Goal: Find specific page/section: Find specific page/section

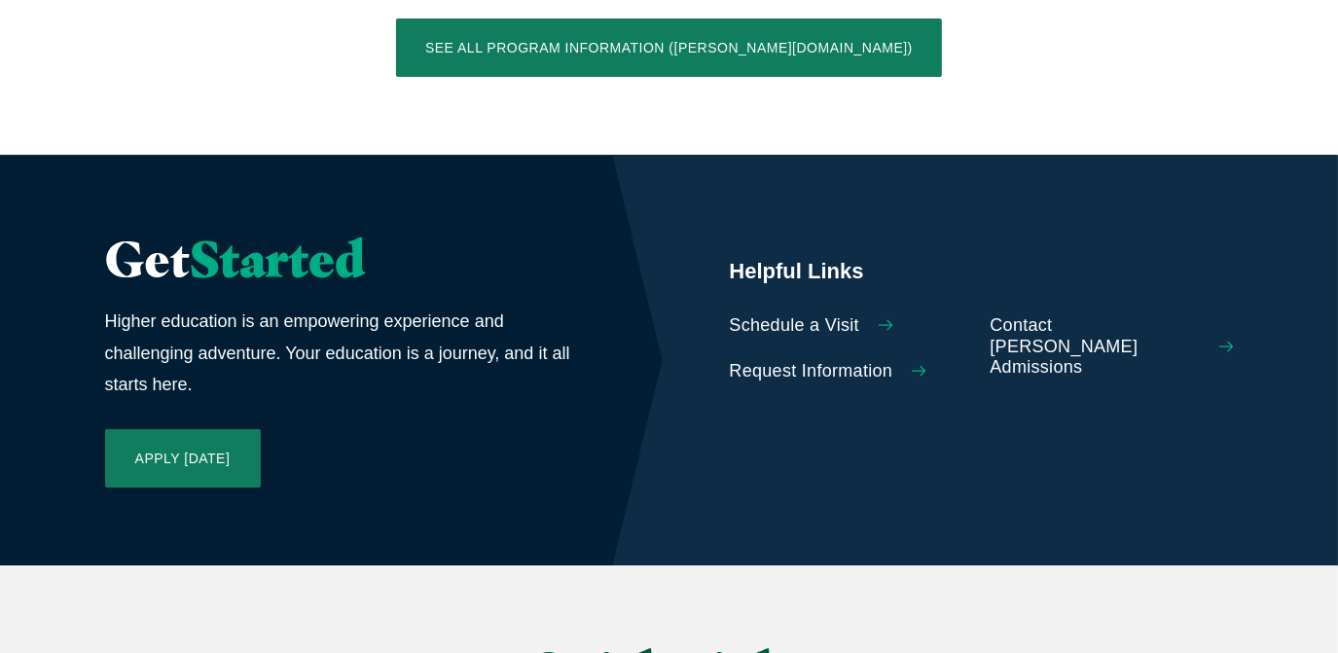
scroll to position [4334, 0]
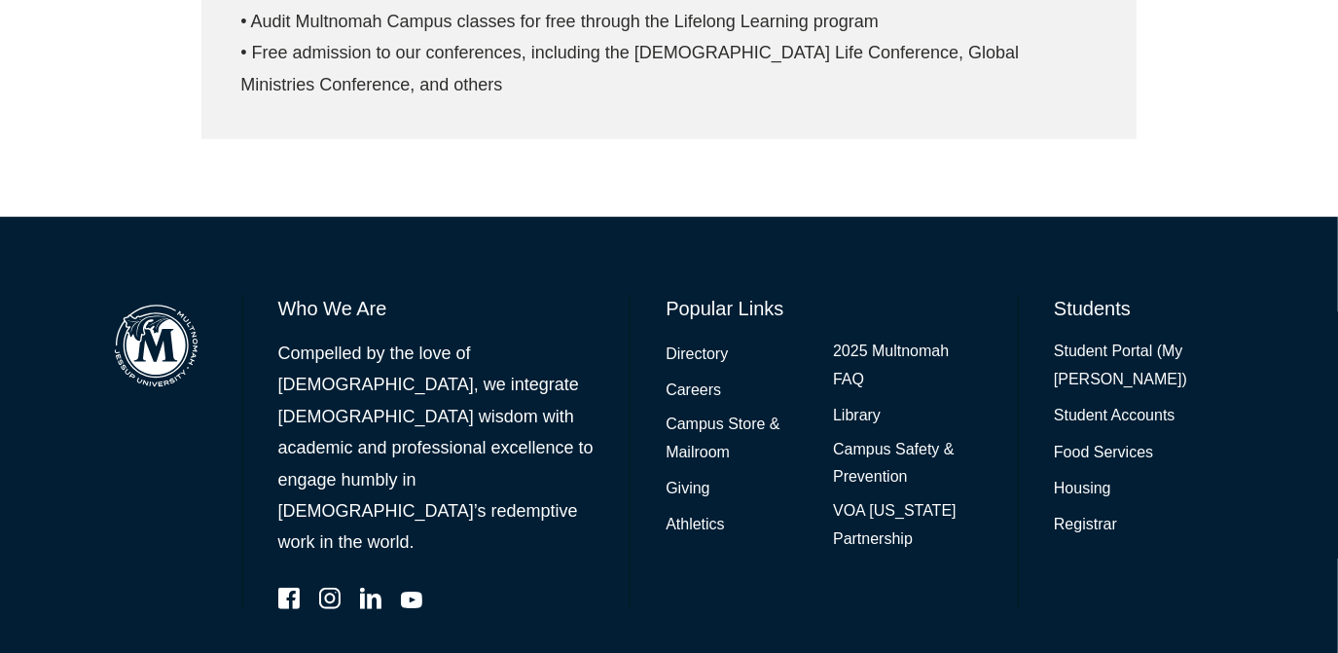
scroll to position [1182, 0]
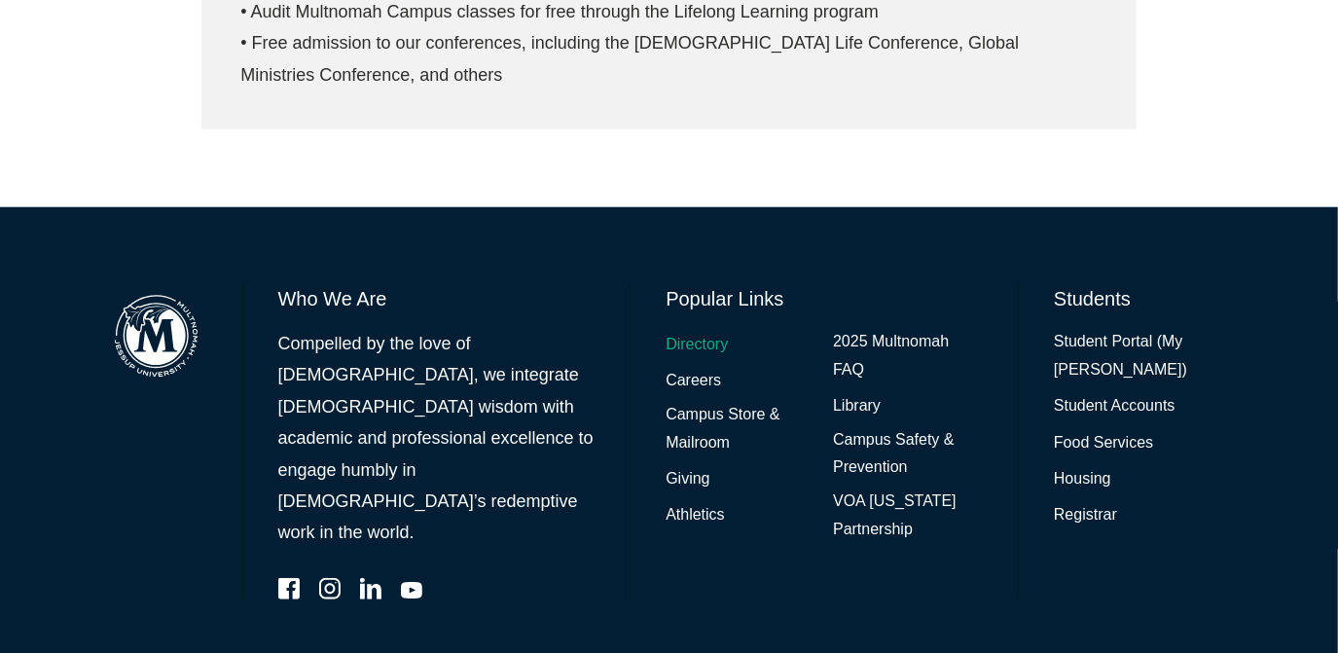
click at [704, 331] on link "Directory" at bounding box center [697, 345] width 62 height 28
click at [1069, 328] on link "Student Portal (My [PERSON_NAME])" at bounding box center [1143, 356] width 179 height 56
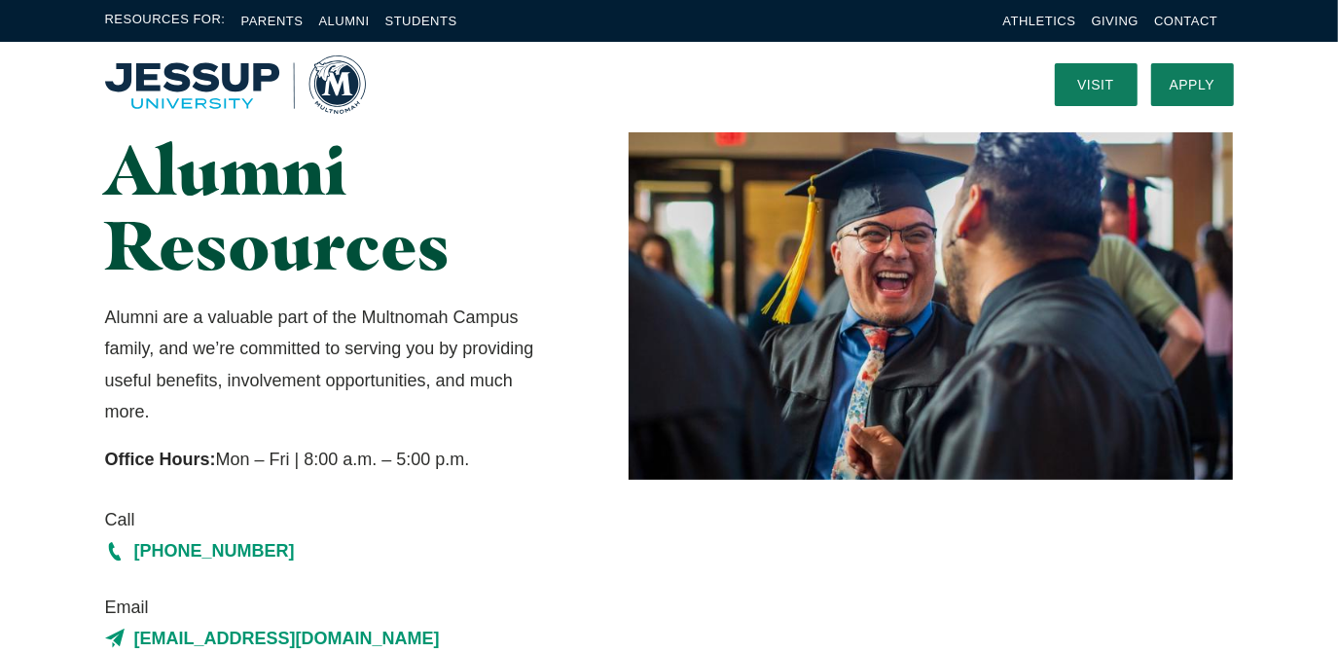
scroll to position [0, 0]
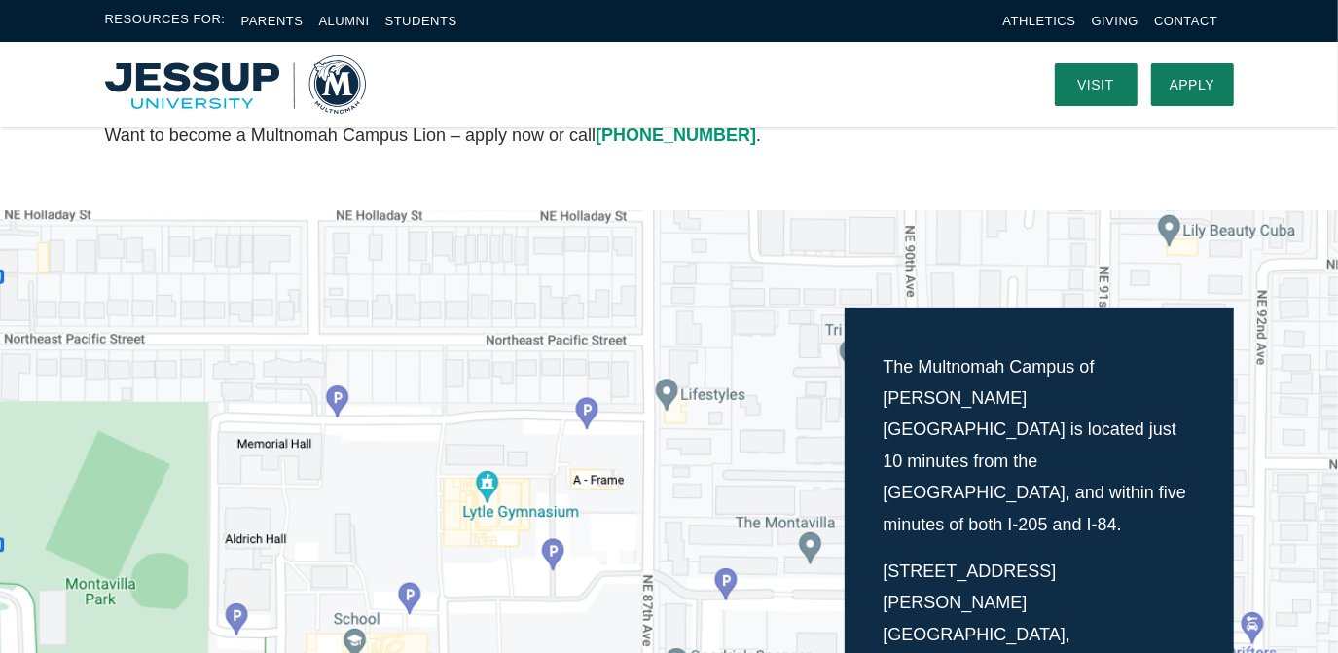
scroll to position [265, 0]
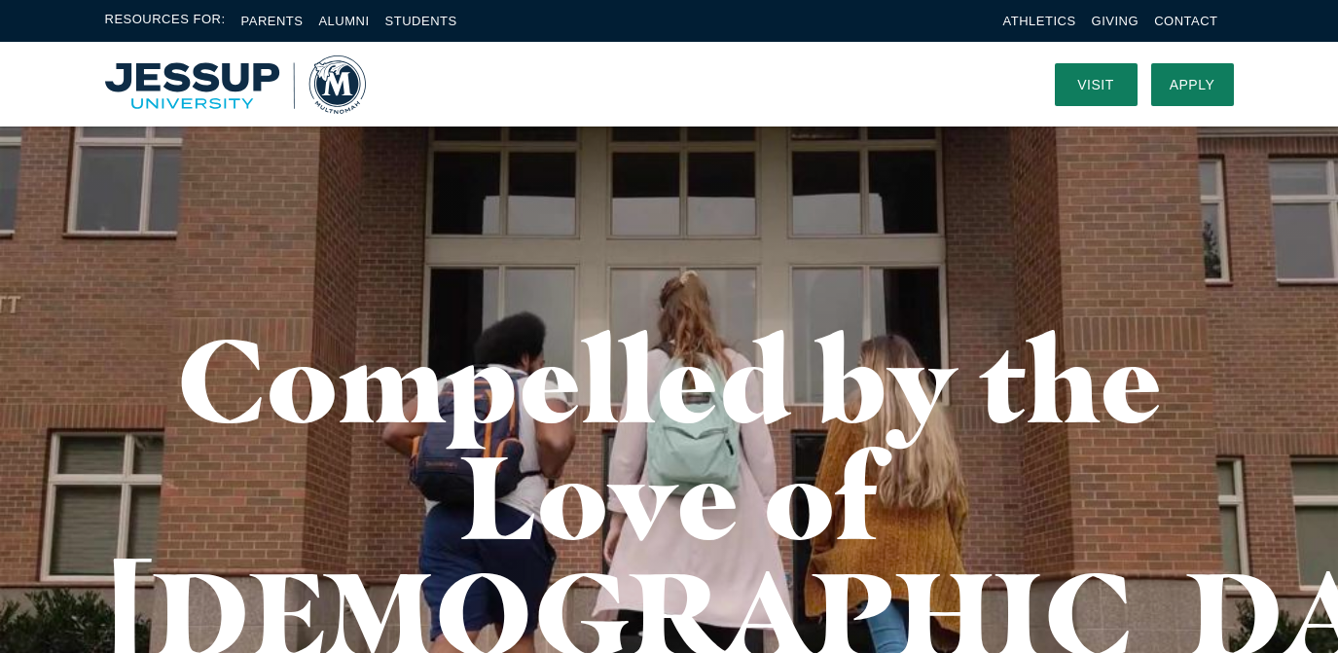
scroll to position [4334, 0]
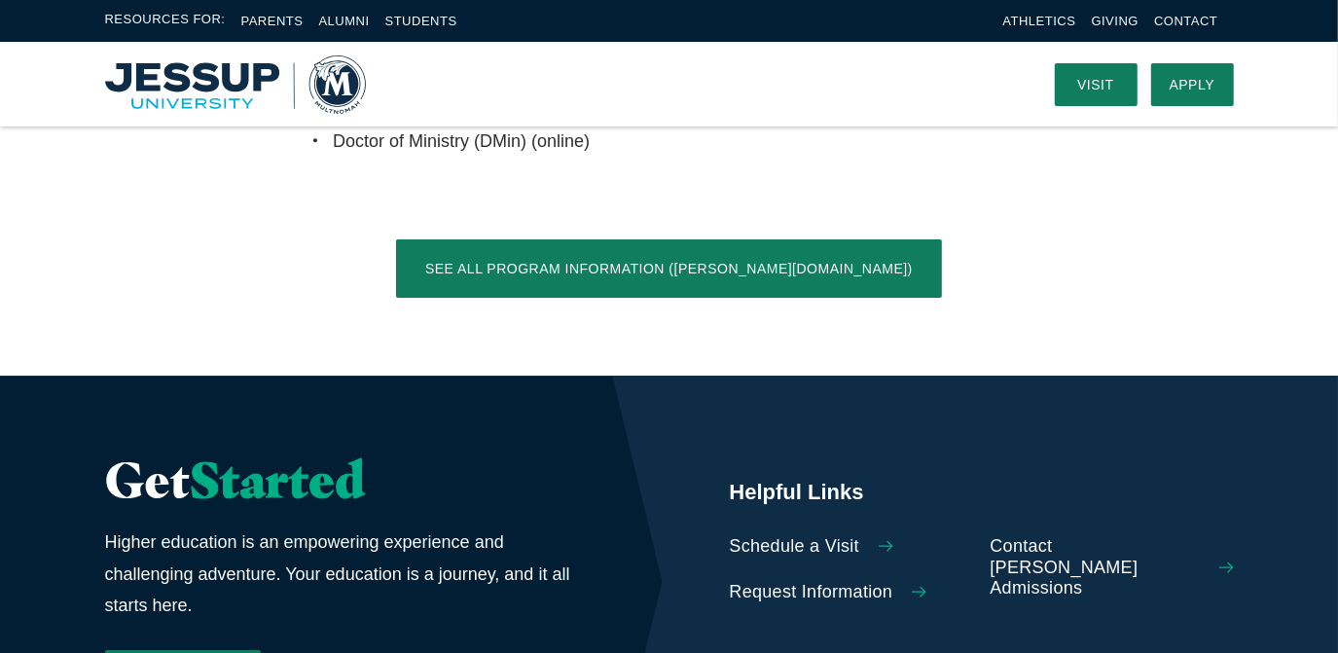
scroll to position [3711, 0]
